Goal: Task Accomplishment & Management: Manage account settings

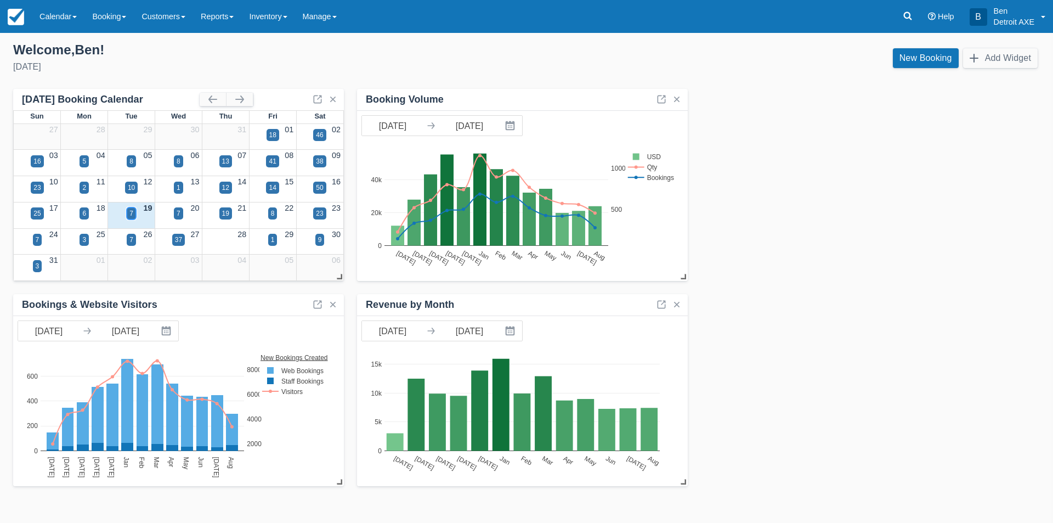
click at [128, 211] on div "7" at bounding box center [131, 213] width 9 height 12
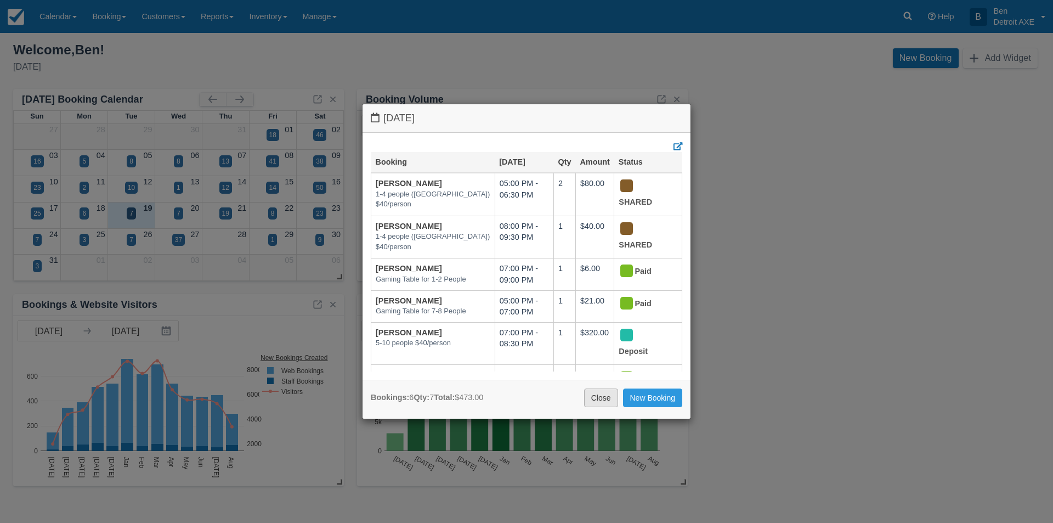
click at [601, 399] on link "Close" at bounding box center [601, 397] width 34 height 19
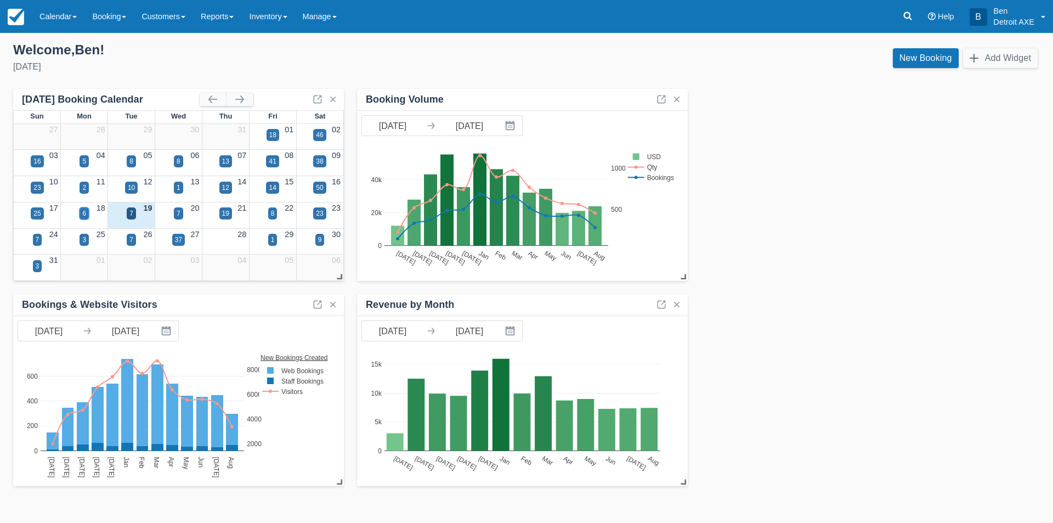
click at [87, 213] on div "6" at bounding box center [84, 213] width 9 height 12
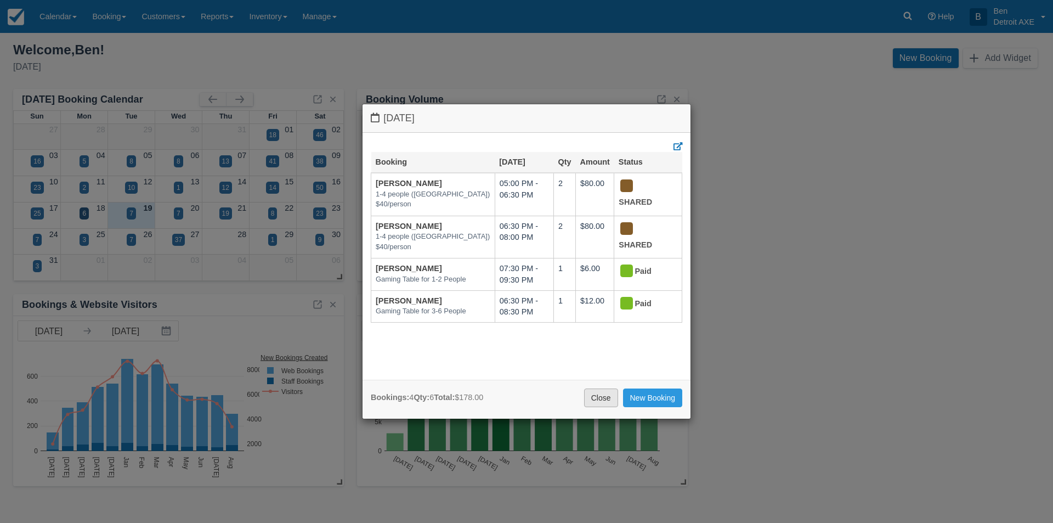
click at [587, 395] on link "Close" at bounding box center [601, 397] width 34 height 19
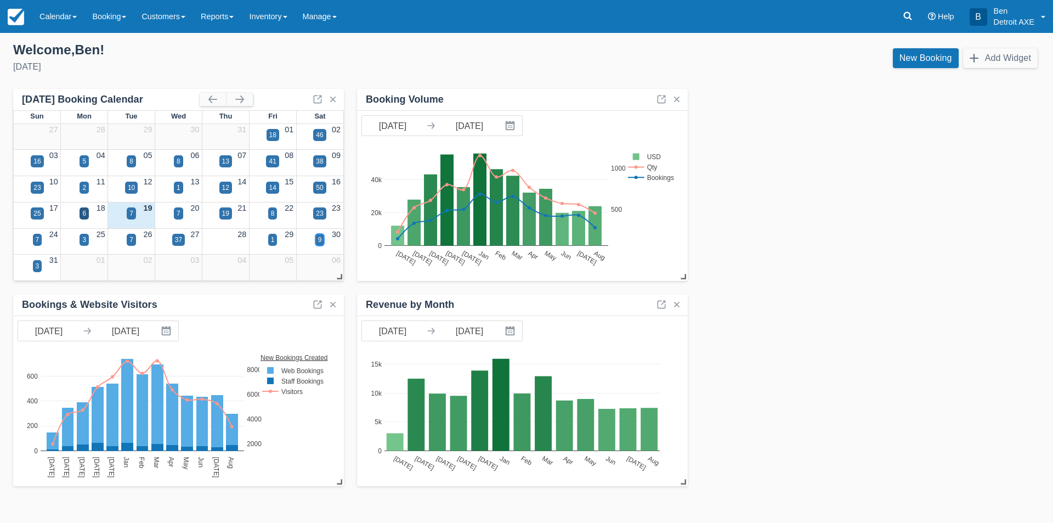
click at [318, 240] on div "9" at bounding box center [320, 240] width 4 height 10
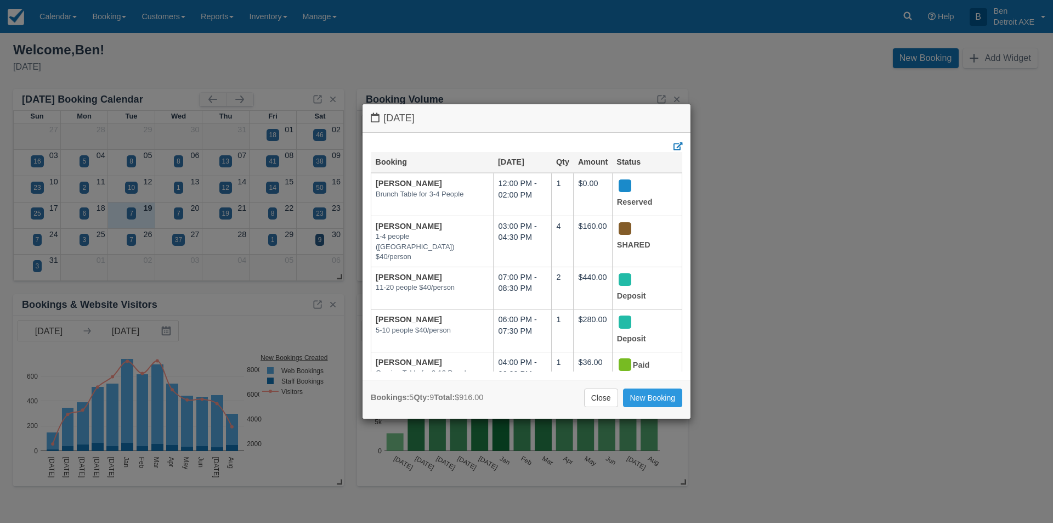
click at [605, 398] on link "Close" at bounding box center [601, 397] width 34 height 19
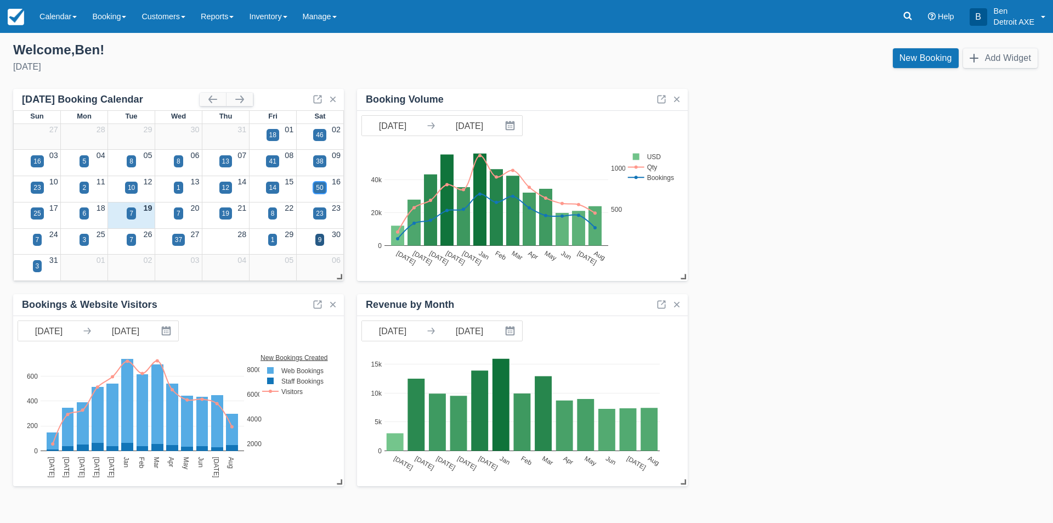
click at [319, 188] on div "50" at bounding box center [319, 188] width 7 height 10
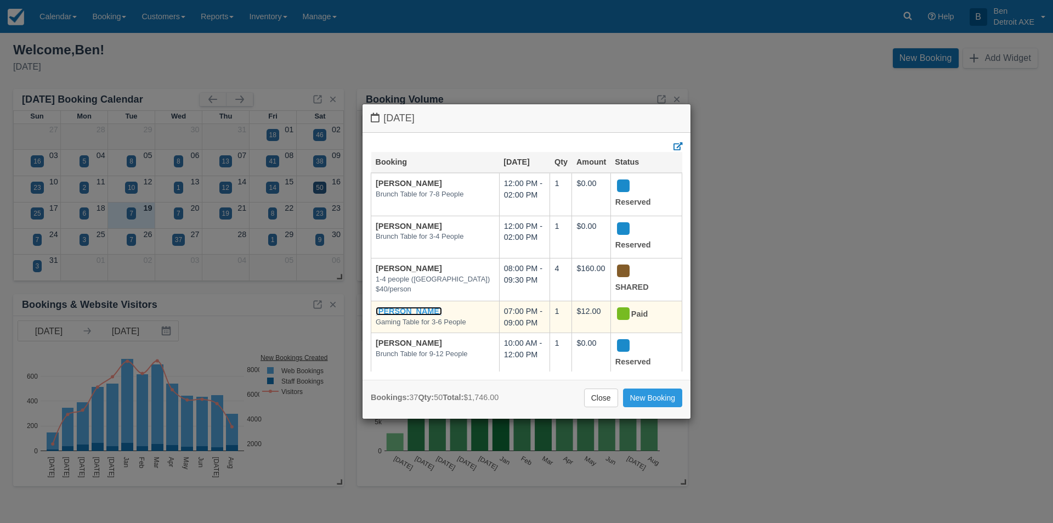
click at [405, 307] on link "[PERSON_NAME]" at bounding box center [409, 311] width 66 height 9
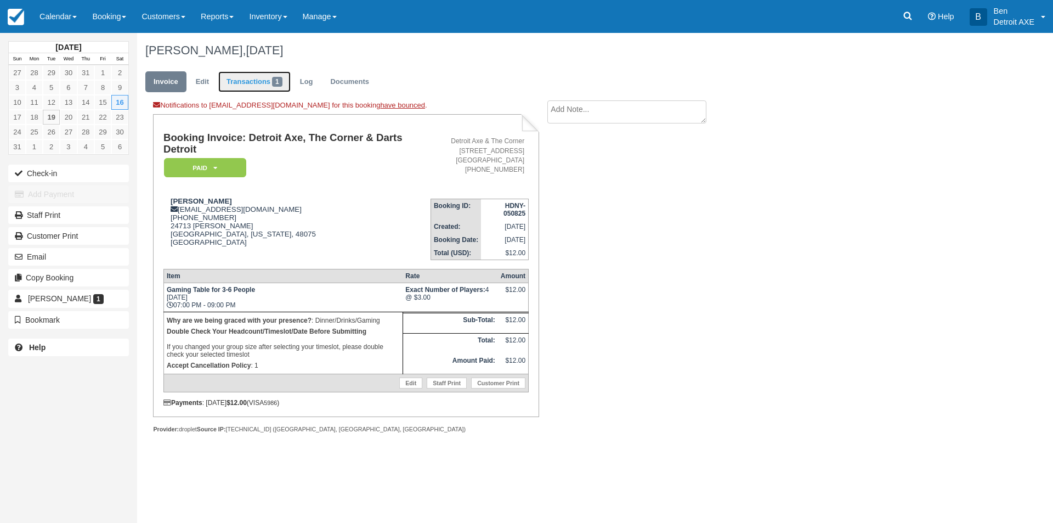
click at [246, 78] on link "Transactions 1" at bounding box center [254, 81] width 72 height 21
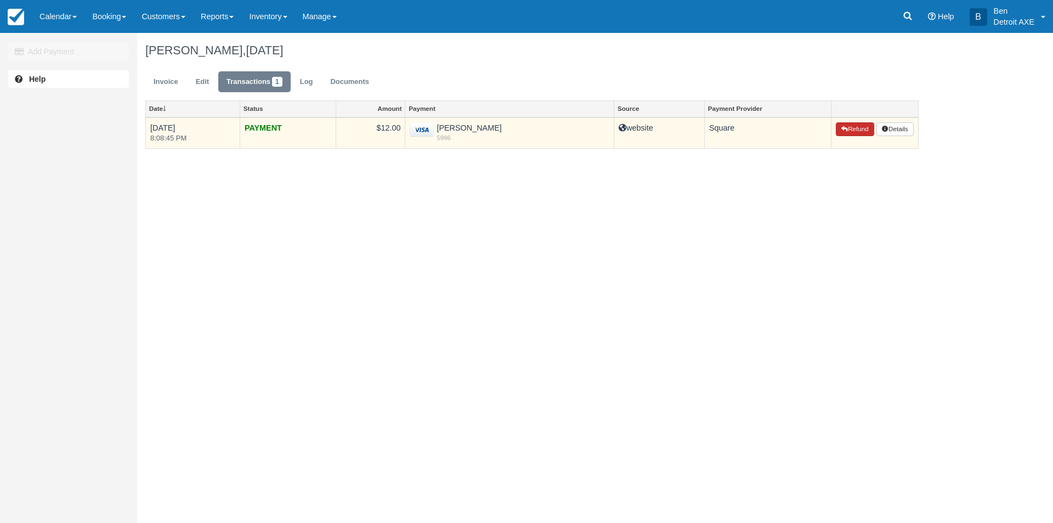
click at [860, 129] on button "Refund" at bounding box center [855, 129] width 38 height 14
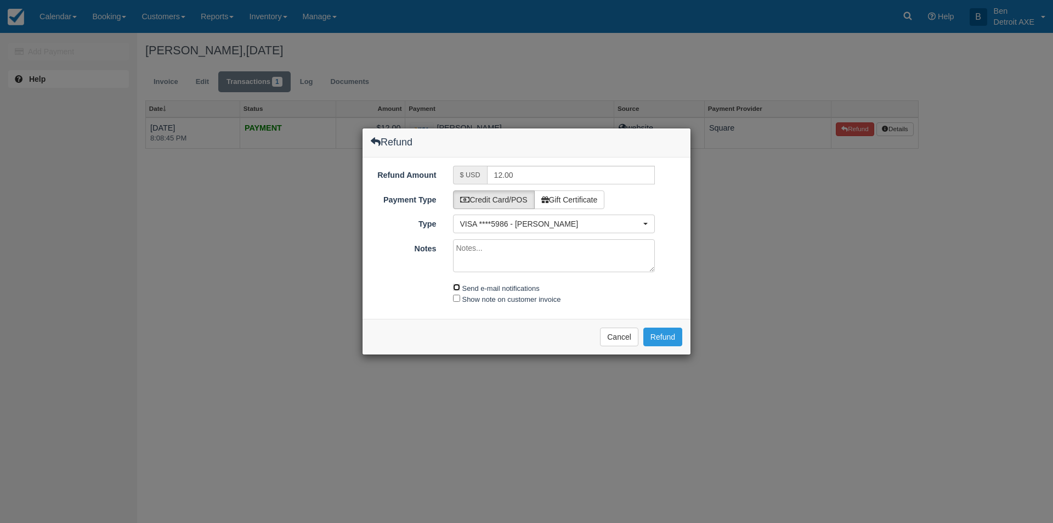
click at [457, 287] on input "Send e-mail notifications" at bounding box center [456, 287] width 7 height 7
checkbox input "true"
click at [660, 336] on button "Refund" at bounding box center [663, 337] width 39 height 19
